Goal: Task Accomplishment & Management: Use online tool/utility

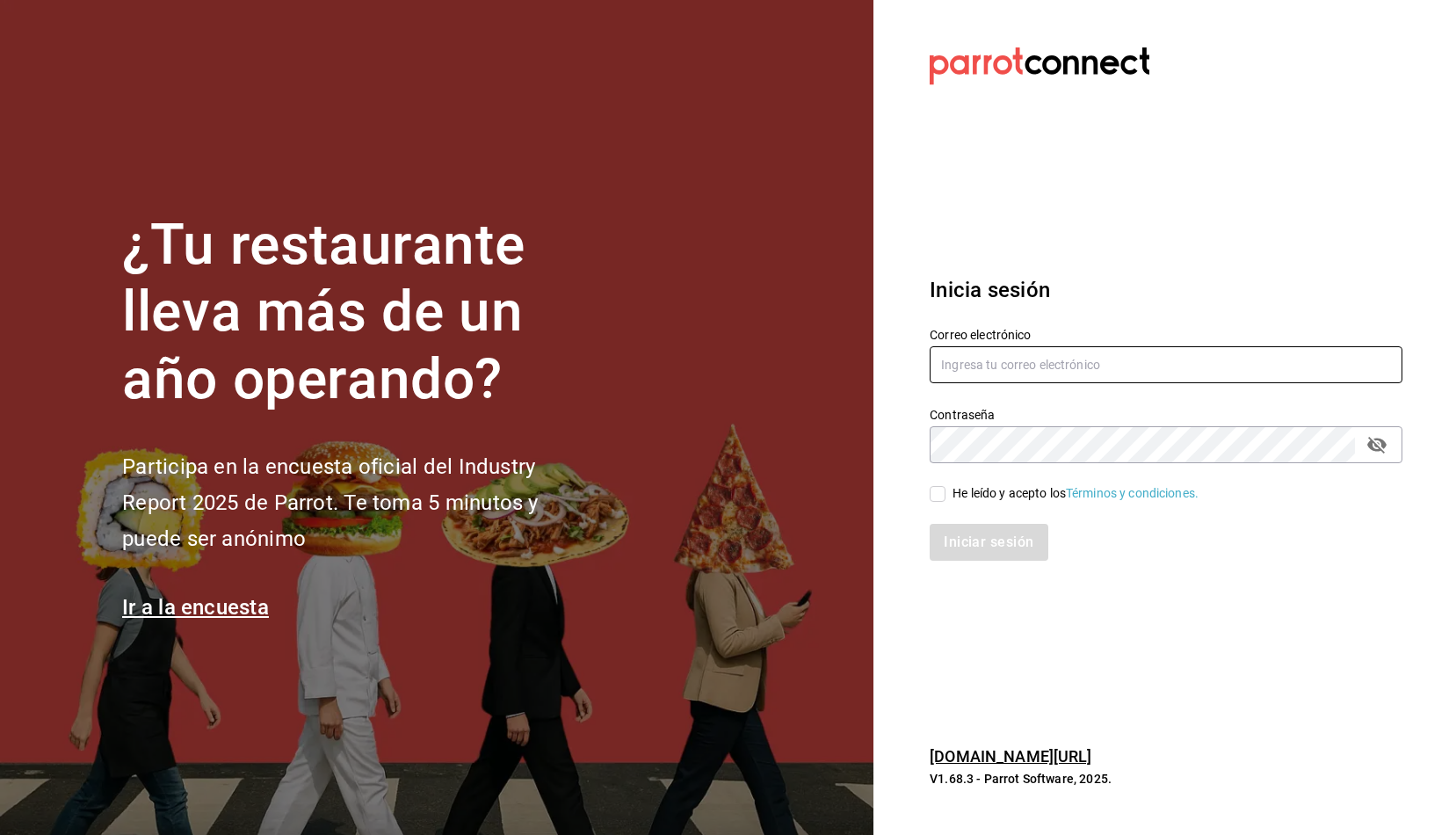
type input "[PERSON_NAME][EMAIL_ADDRESS][PERSON_NAME][DOMAIN_NAME]"
click at [938, 486] on input "He leído y acepto los Términos y condiciones." at bounding box center [937, 493] width 16 height 16
checkbox input "true"
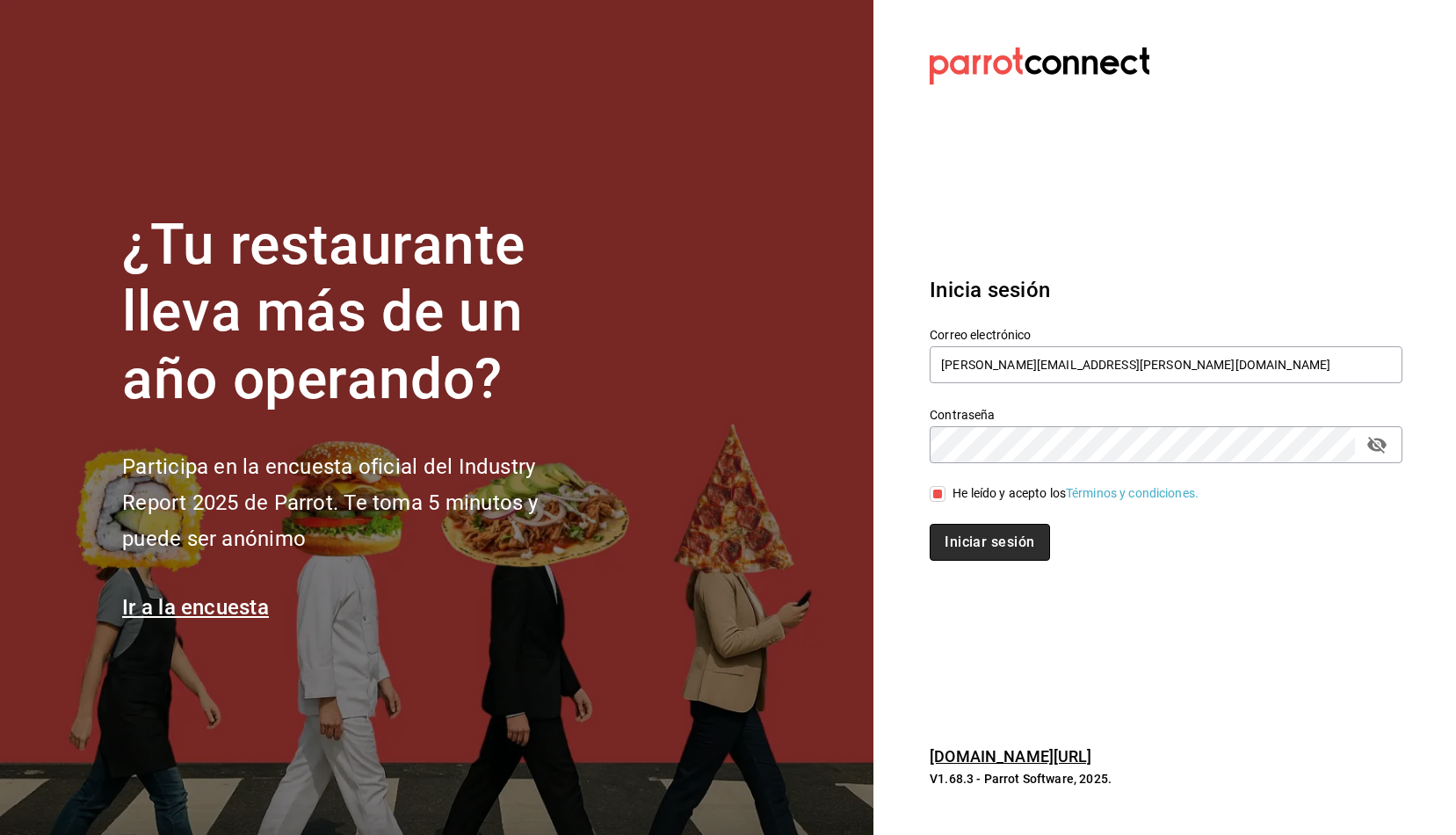
click at [953, 539] on button "Iniciar sesión" at bounding box center [989, 542] width 119 height 37
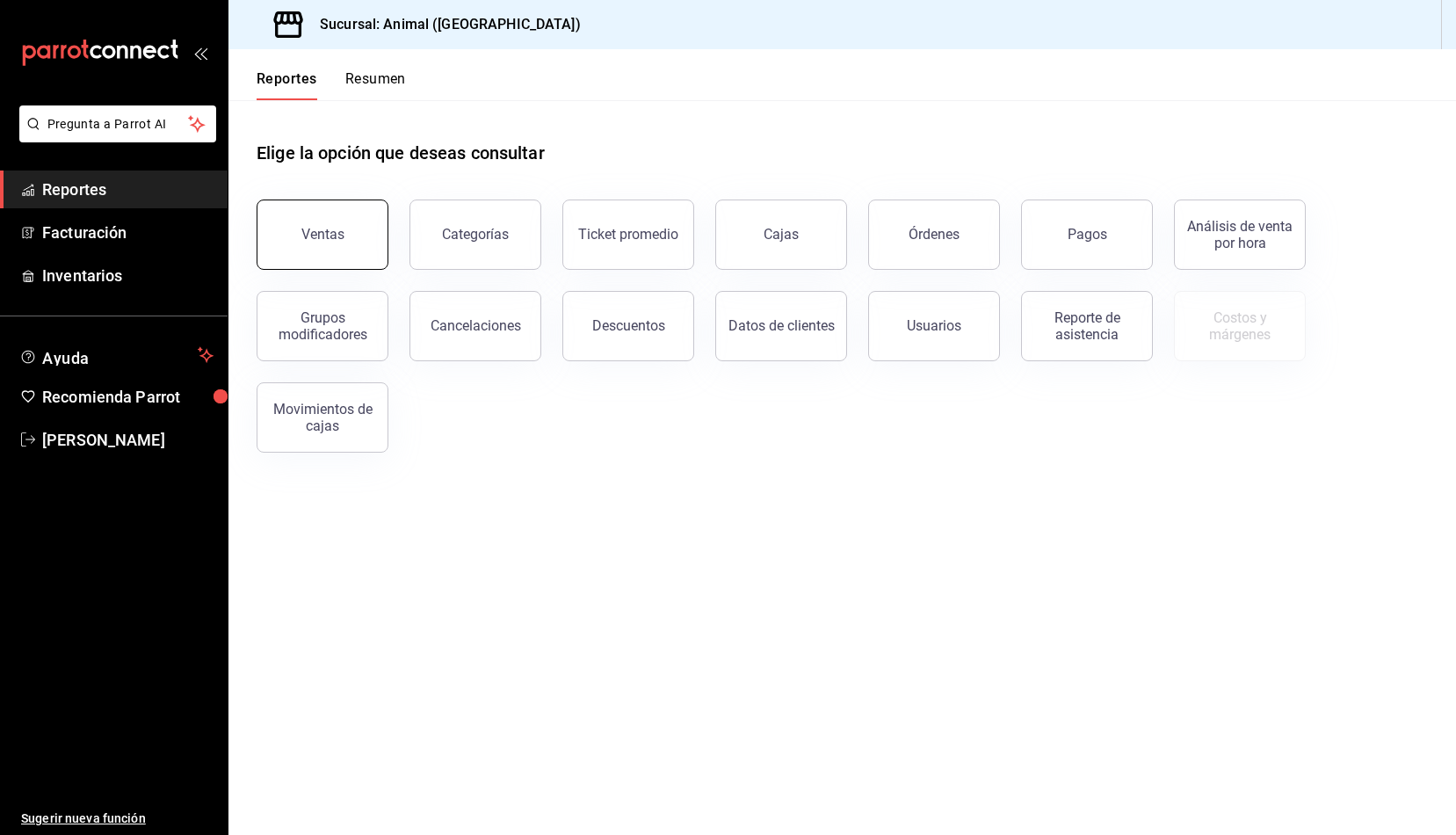
click at [327, 229] on div "Ventas" at bounding box center [323, 234] width 43 height 16
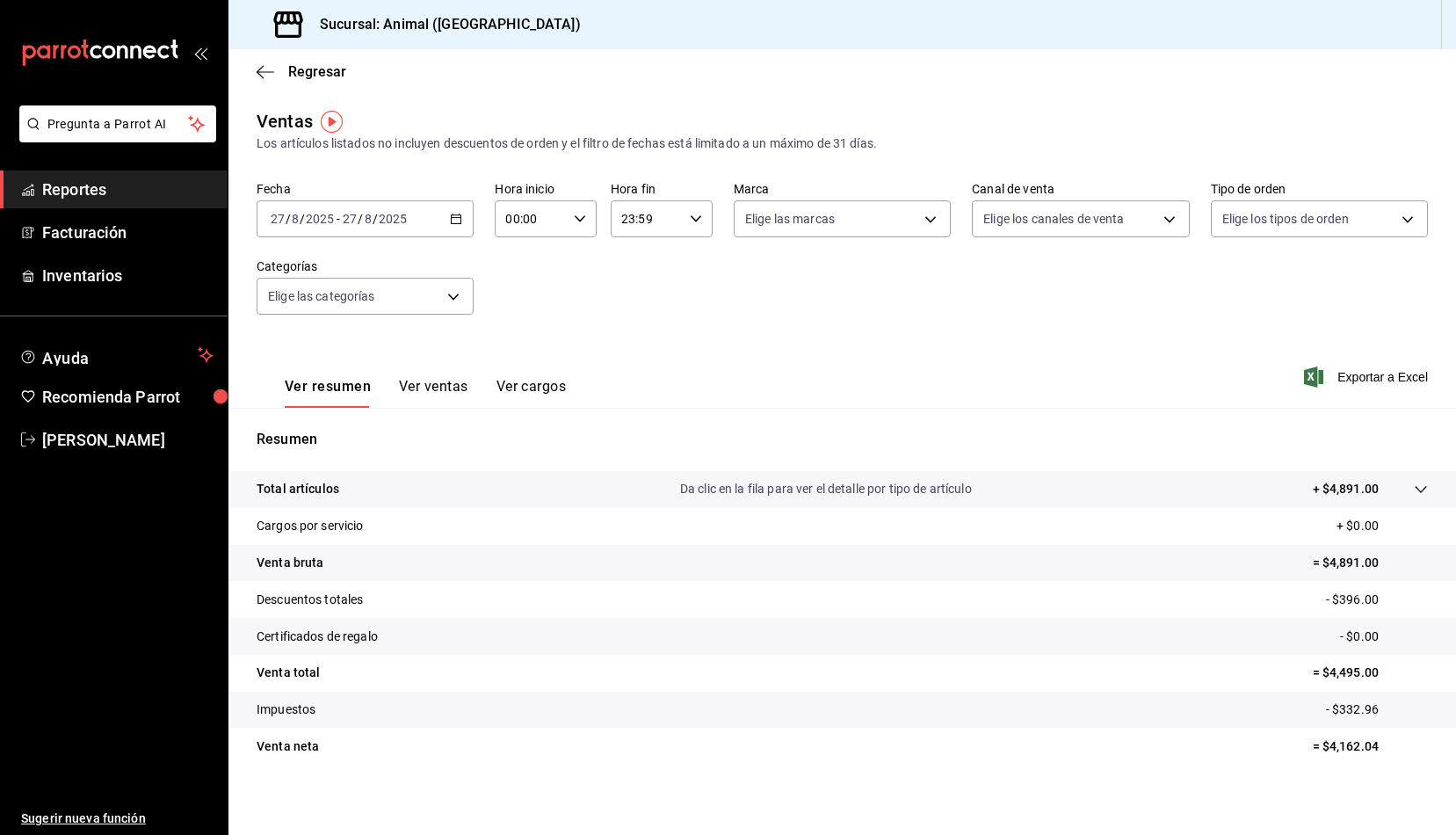
click at [455, 221] on icon "button" at bounding box center [456, 218] width 12 height 12
click at [342, 421] on span "Rango de fechas" at bounding box center [339, 430] width 137 height 18
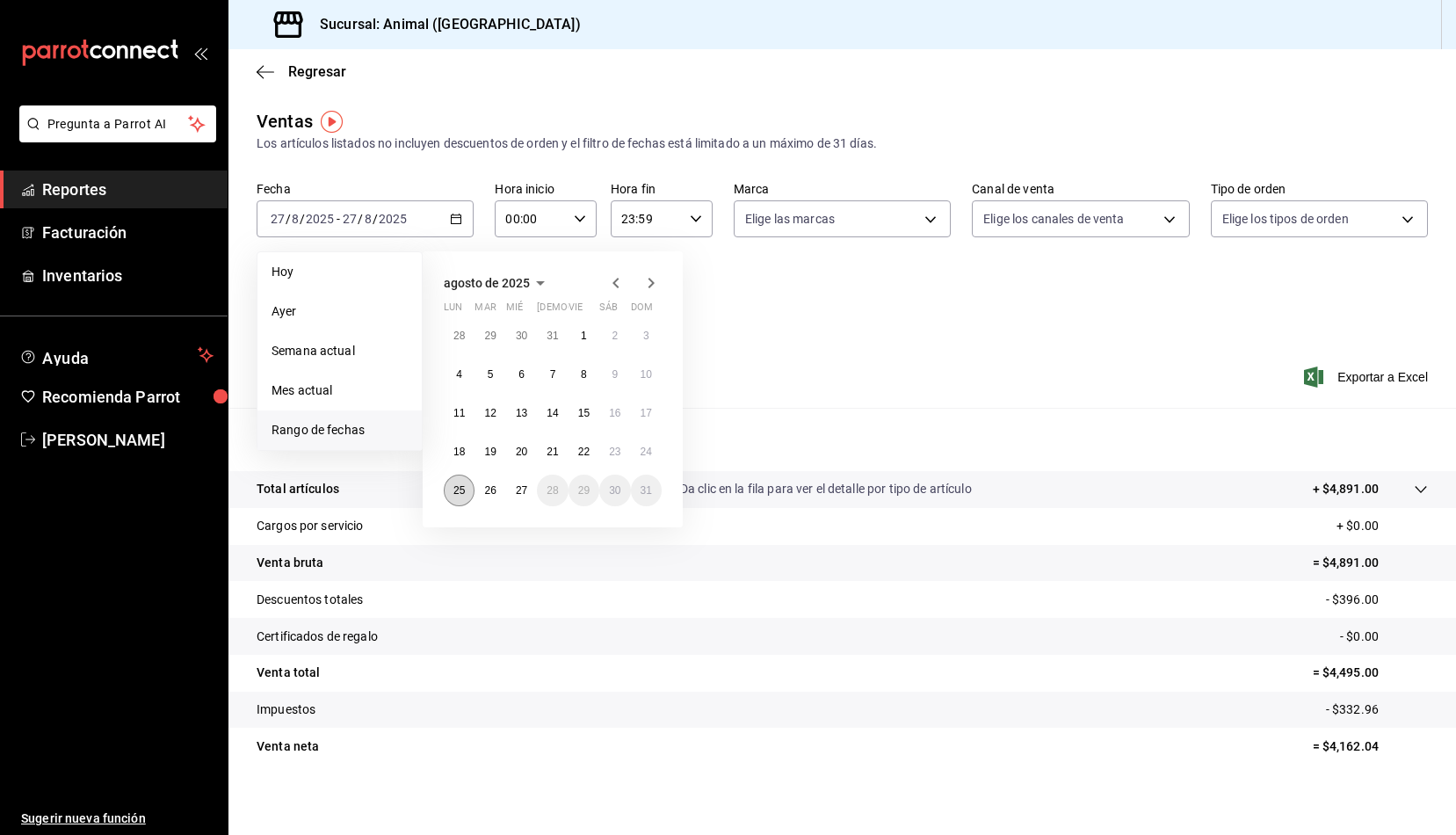
click at [458, 491] on abbr "25" at bounding box center [459, 489] width 11 height 12
click at [526, 488] on abbr "27" at bounding box center [522, 489] width 11 height 12
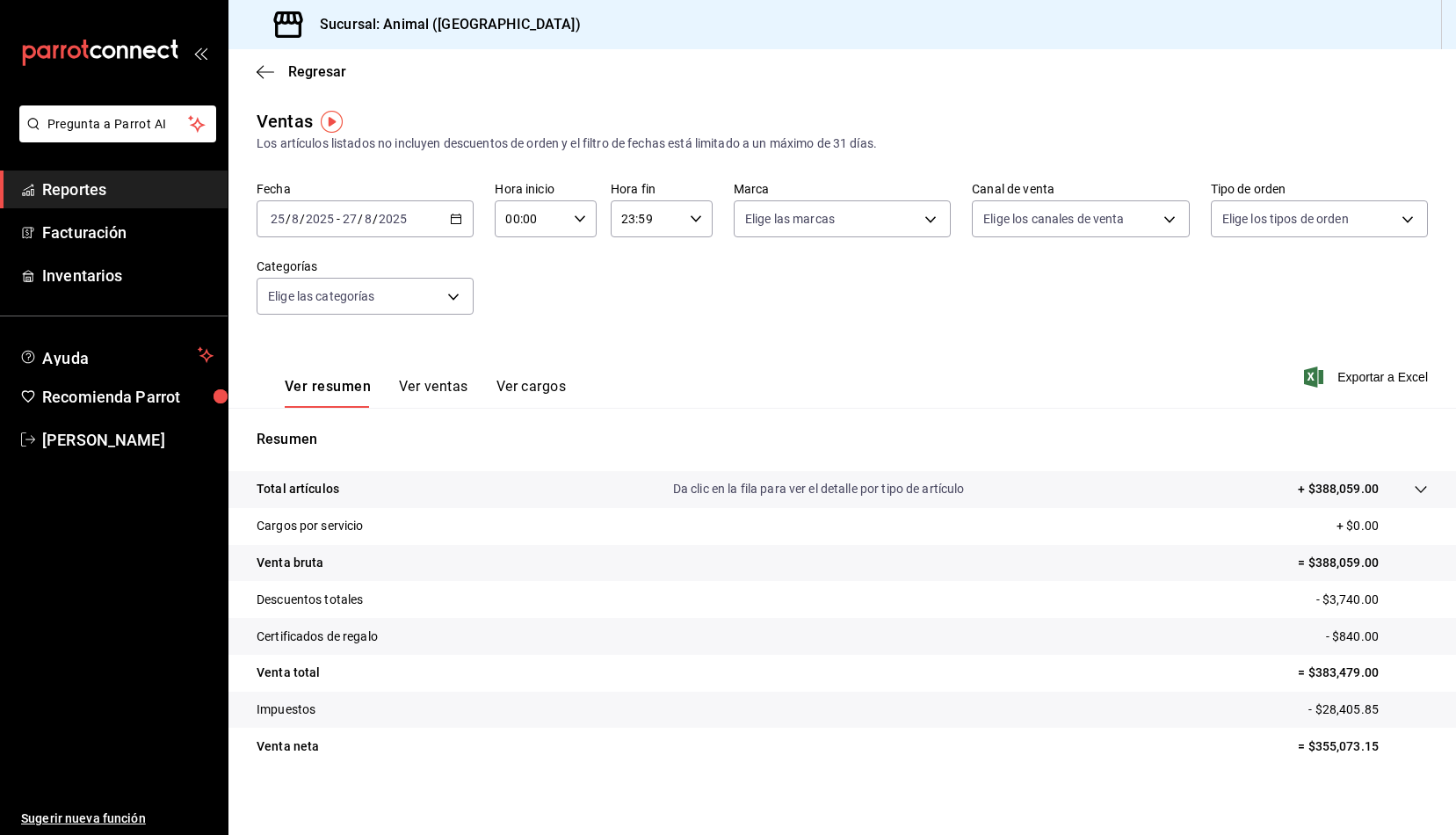
click at [586, 205] on div "00:00 Hora inicio" at bounding box center [546, 219] width 102 height 37
click at [522, 299] on span "05" at bounding box center [517, 298] width 22 height 14
type input "05:00"
click at [693, 233] on div at bounding box center [728, 417] width 1456 height 835
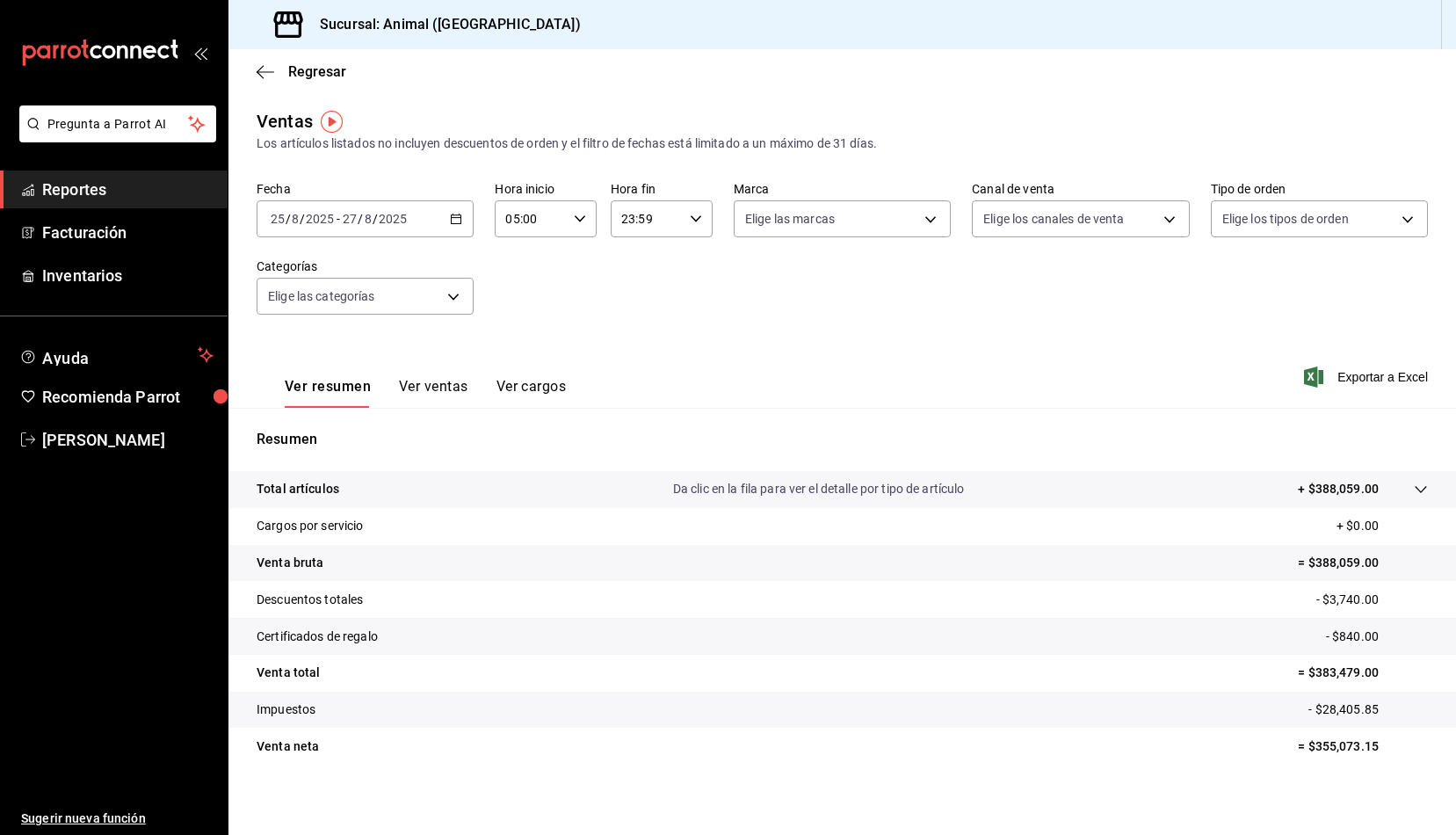
click at [700, 222] on div "23:59 Hora fin" at bounding box center [661, 219] width 102 height 37
click at [636, 307] on span "05" at bounding box center [633, 305] width 22 height 14
type input "05:59"
click at [962, 323] on div at bounding box center [728, 417] width 1456 height 835
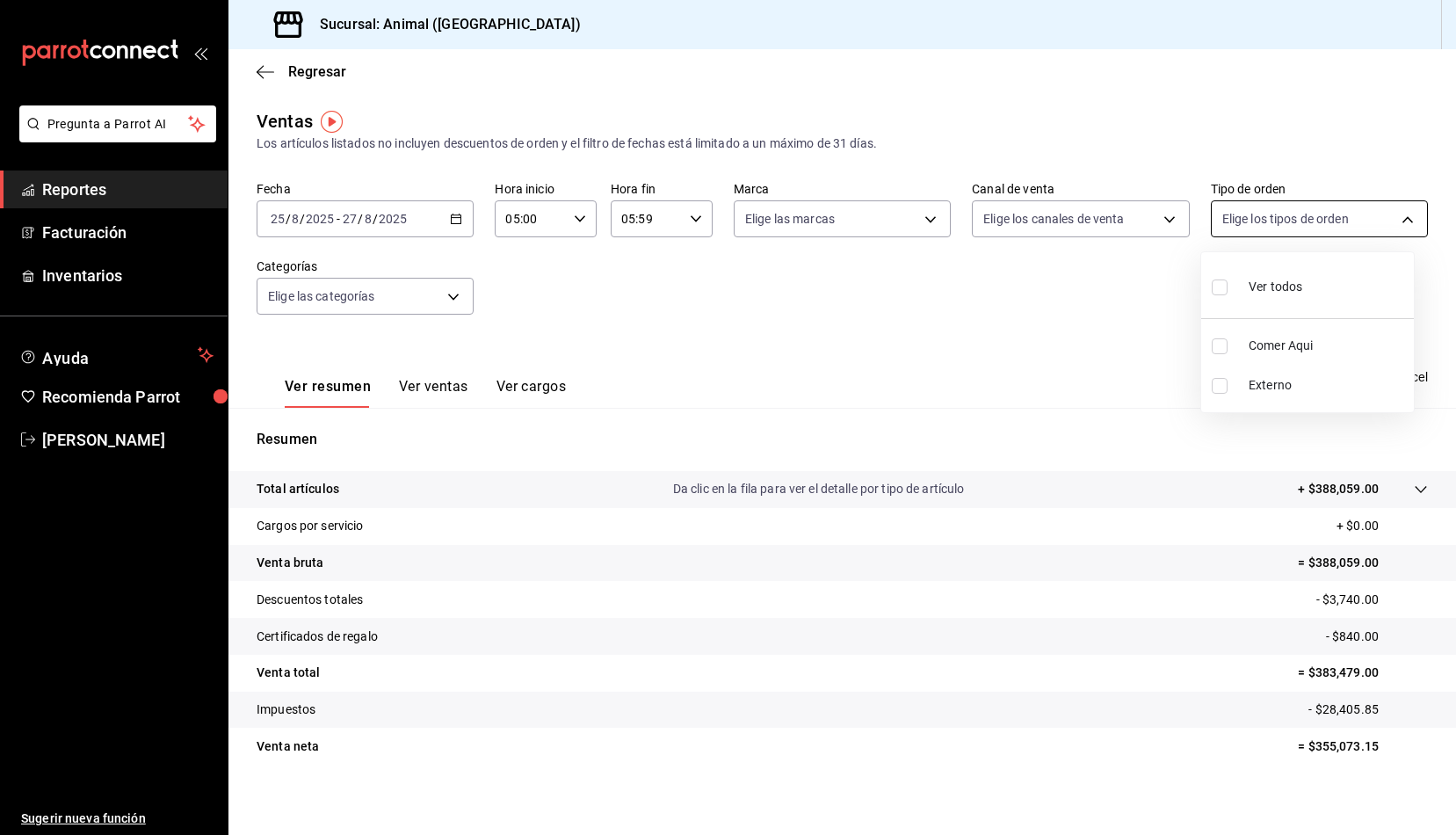
click at [1378, 209] on body "Pregunta a Parrot AI Reportes Facturación Inventarios Ayuda Recomienda Parrot L…" at bounding box center [728, 417] width 1456 height 835
click at [1219, 137] on div at bounding box center [728, 417] width 1456 height 835
click at [1304, 370] on icon "button" at bounding box center [1313, 377] width 19 height 21
